Goal: Task Accomplishment & Management: Complete application form

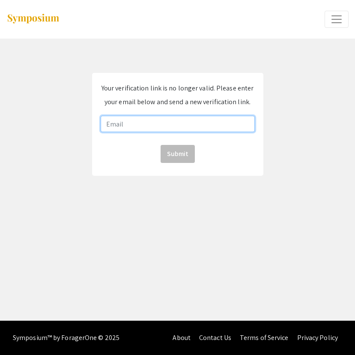
click at [197, 124] on input "email" at bounding box center [178, 124] width 154 height 16
type input "[EMAIL_ADDRESS][DOMAIN_NAME]"
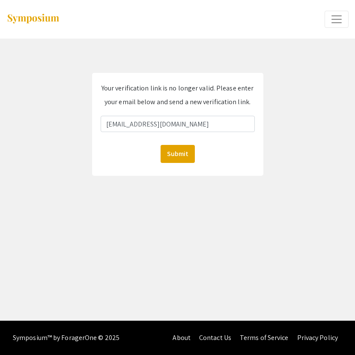
click at [171, 164] on div "Your verification link is no longer valid. Please enter your email below and se…" at bounding box center [177, 124] width 171 height 103
click at [171, 161] on button "Submit" at bounding box center [178, 154] width 34 height 18
